Goal: Register for event/course

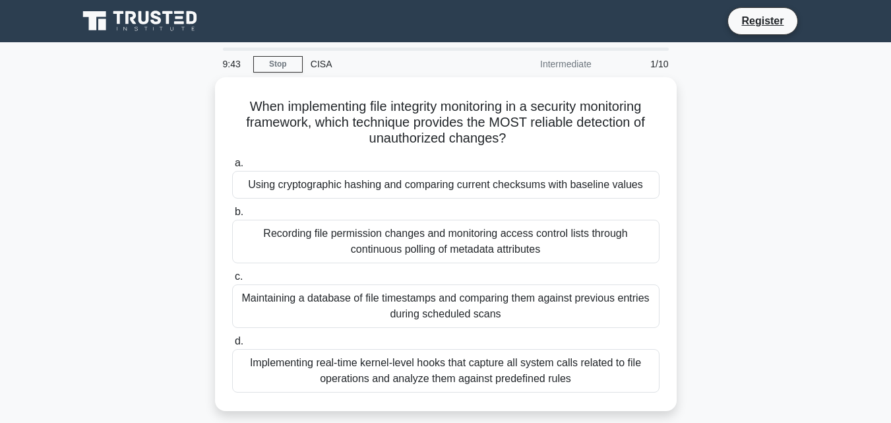
scroll to position [290, 0]
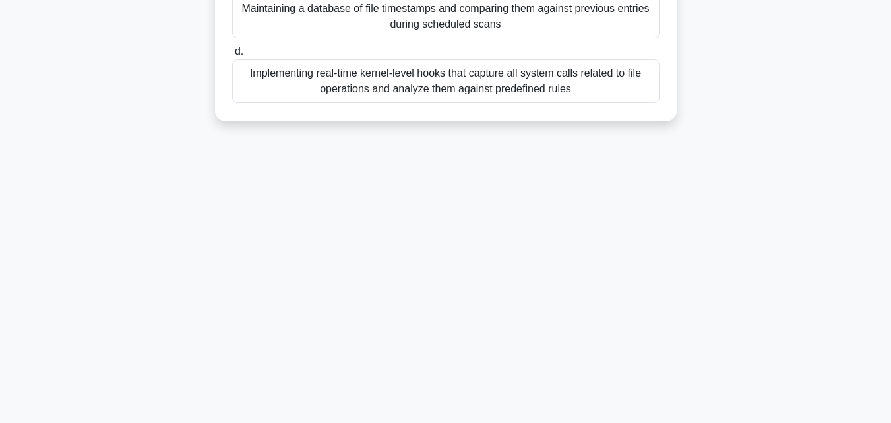
click at [392, 245] on div "9:40 Stop CISA Intermediate 1/10 When implementing file integrity monitoring in…" at bounding box center [446, 88] width 752 height 660
click at [391, 245] on div "9:40 Stop CISA Intermediate 1/10 When implementing file integrity monitoring in…" at bounding box center [446, 88] width 752 height 660
click at [497, 161] on div "9:35 Stop CISA Intermediate 1/10 When implementing file integrity monitoring in…" at bounding box center [446, 88] width 752 height 660
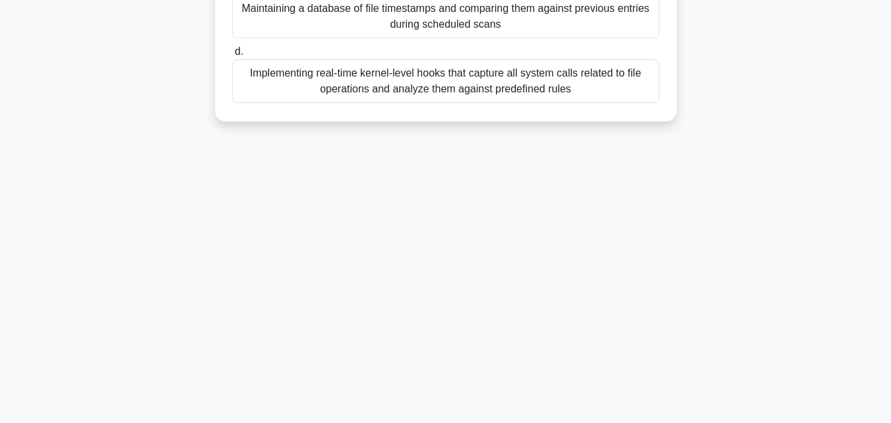
click at [497, 161] on div "9:35 Stop CISA Intermediate 1/10 When implementing file integrity monitoring in…" at bounding box center [446, 88] width 752 height 660
drag, startPoint x: 497, startPoint y: 161, endPoint x: 900, endPoint y: 102, distance: 407.3
click at [891, 102] on html "Register 9:32 Stop CISA" at bounding box center [445, 66] width 891 height 712
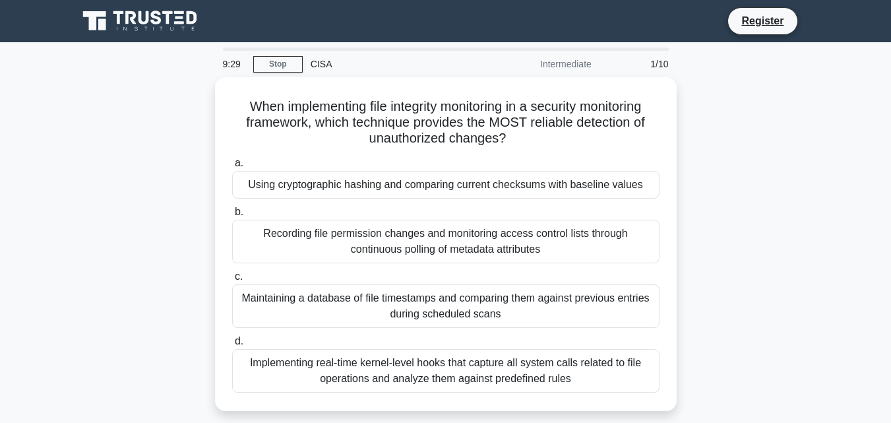
click at [317, 58] on div "CISA" at bounding box center [393, 64] width 181 height 26
click at [316, 68] on div "CISA" at bounding box center [393, 64] width 181 height 26
click at [254, 61] on link "Stop" at bounding box center [277, 64] width 49 height 16
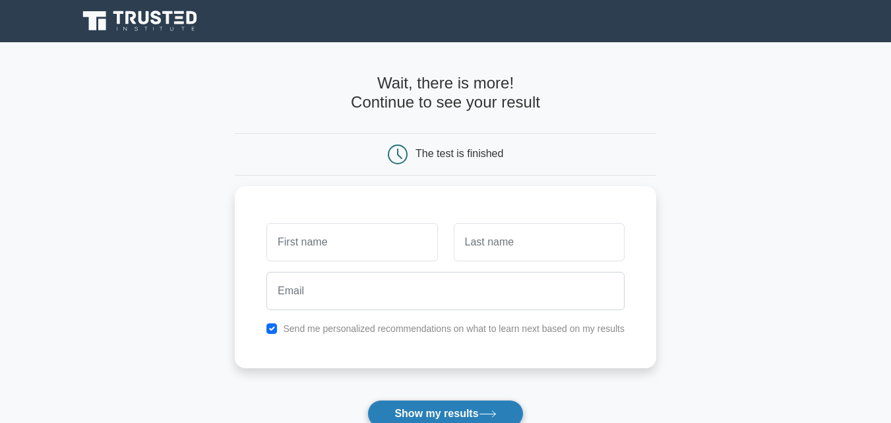
click at [418, 417] on button "Show my results" at bounding box center [445, 414] width 156 height 28
click at [418, 416] on button "Show my results" at bounding box center [445, 414] width 156 height 28
click at [80, 243] on main "Wait, there is more! Continue to see your result The test is finished and the" at bounding box center [445, 279] width 891 height 475
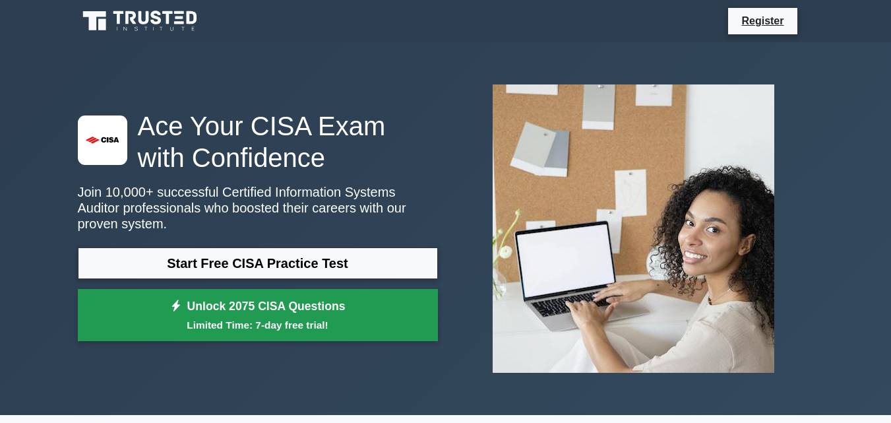
click at [278, 317] on small "Limited Time: 7-day free trial!" at bounding box center [257, 324] width 327 height 15
